Goal: Browse casually

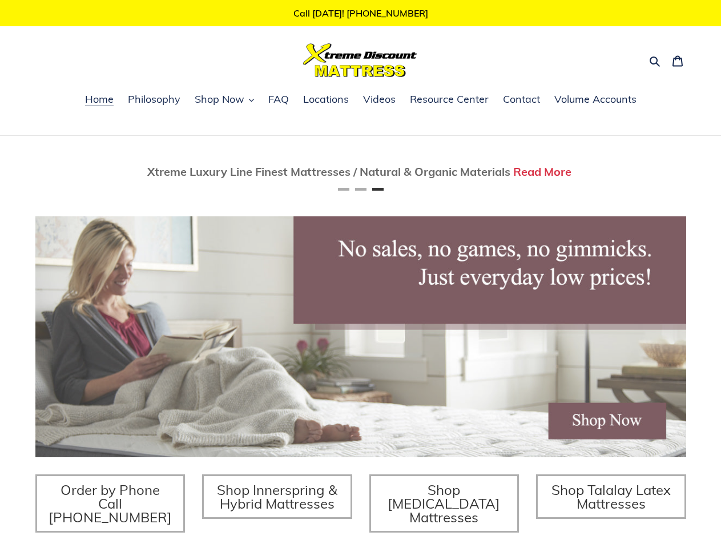
scroll to position [0, 1301]
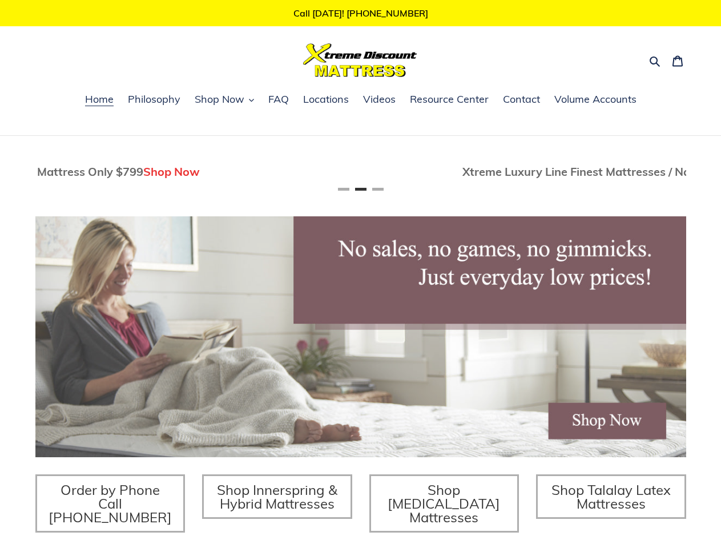
scroll to position [0, 650]
